Goal: Answer question/provide support: Answer question/provide support

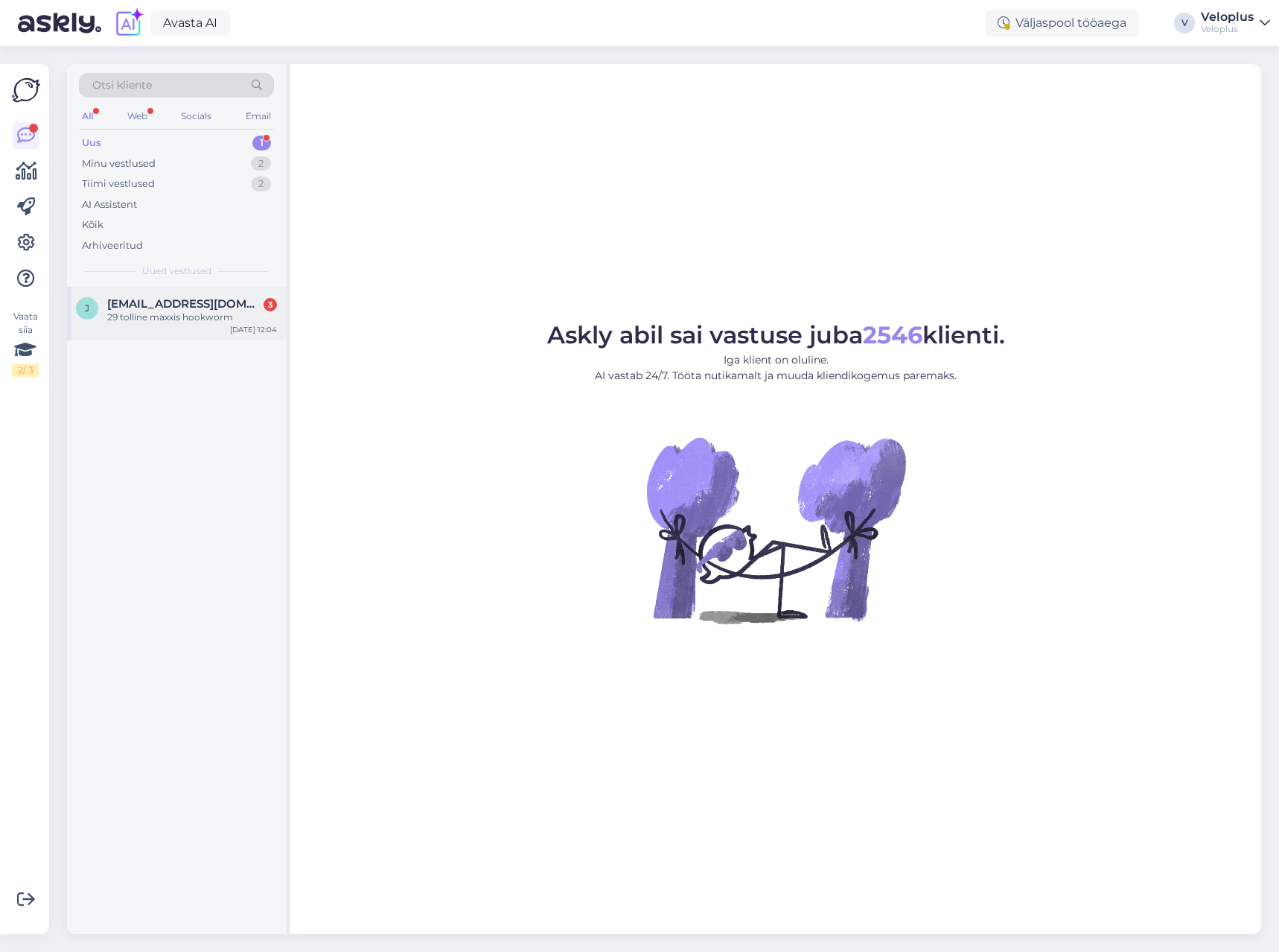
click at [203, 324] on div "j [EMAIL_ADDRESS][DOMAIN_NAME] 3 29 tolline maxxis hookworm [DATE] 12:04" at bounding box center [176, 313] width 219 height 54
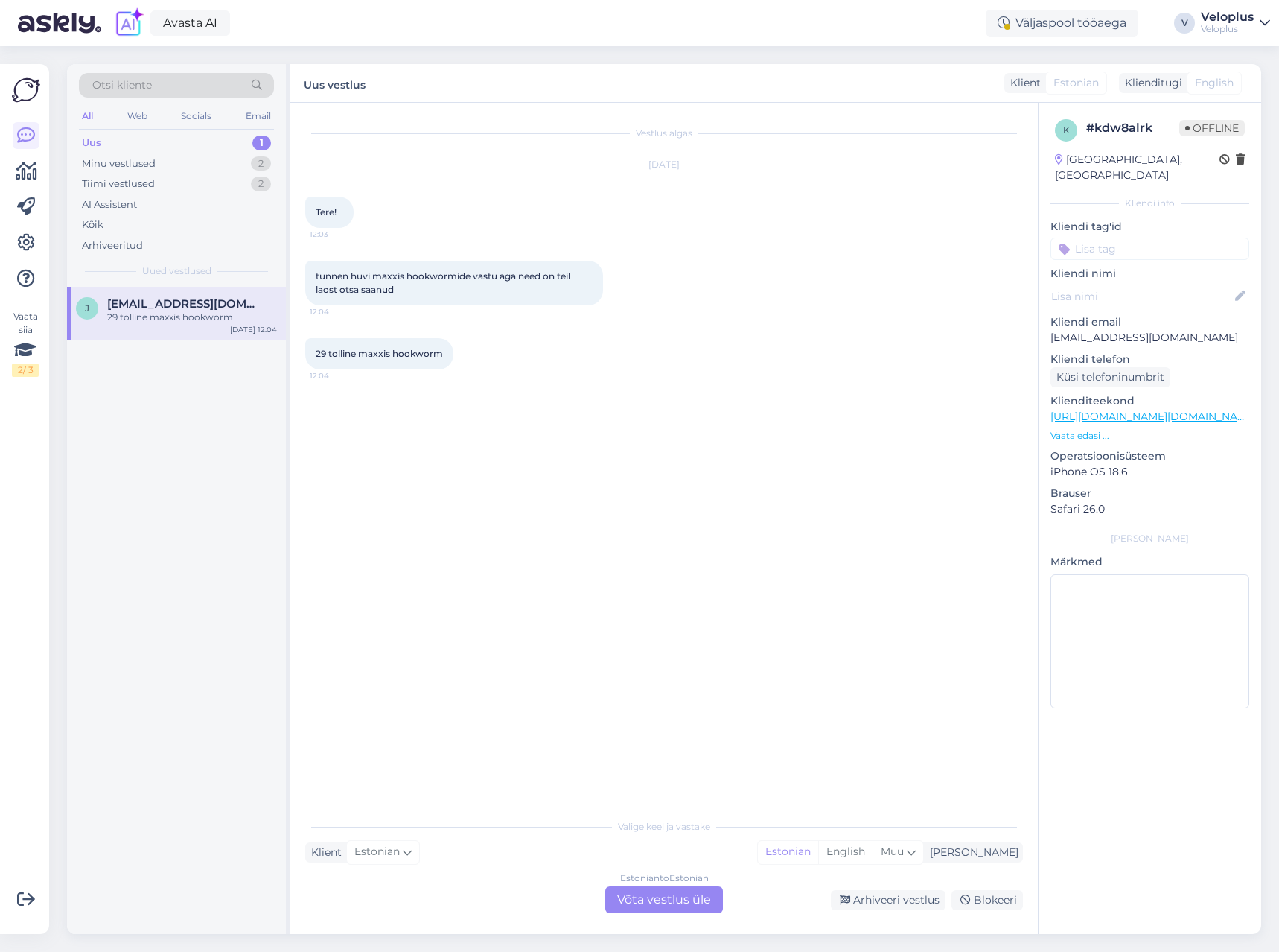
click at [1074, 429] on p "Vaata edasi ..." at bounding box center [1150, 436] width 198 height 13
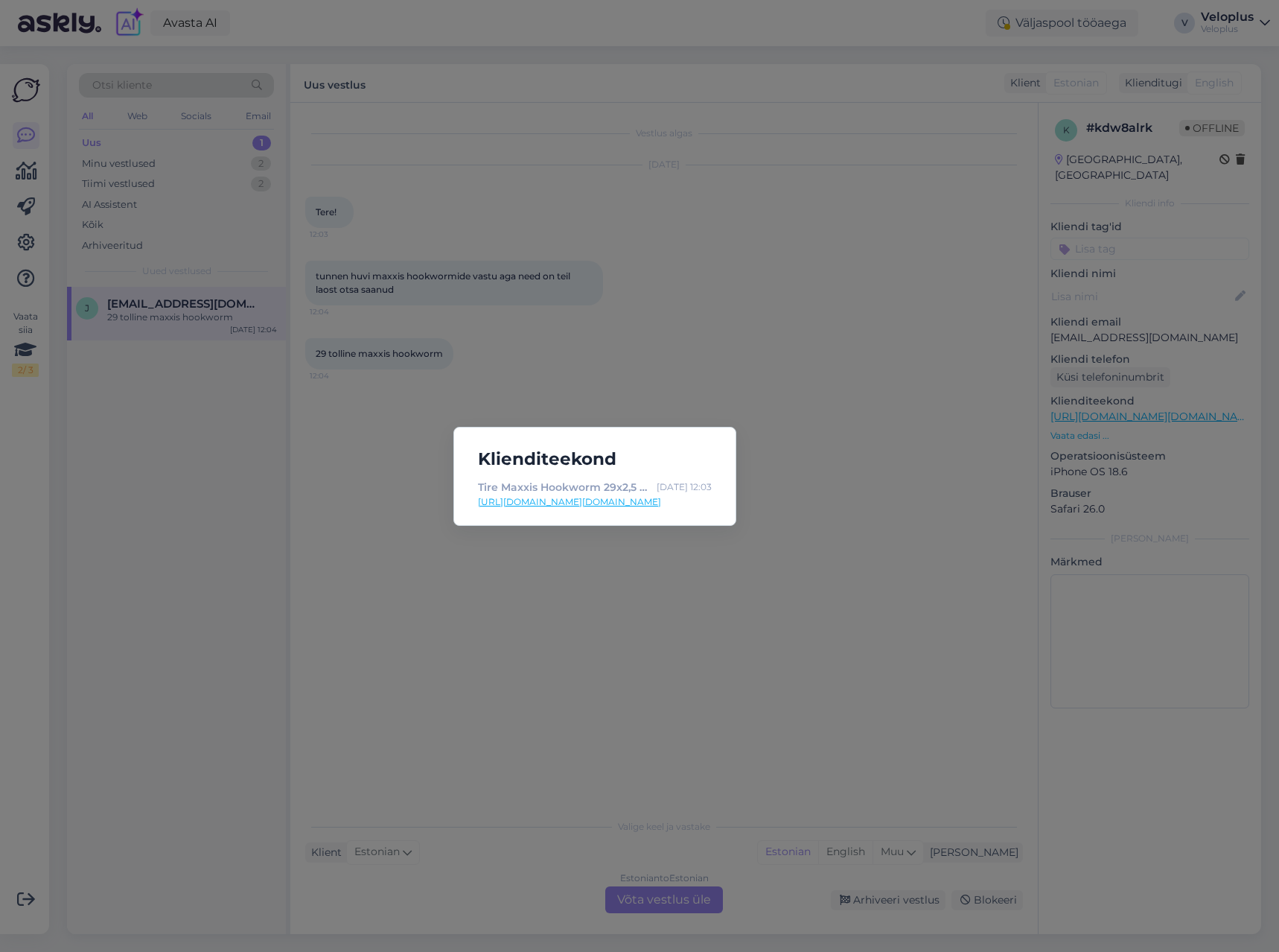
click at [638, 502] on link "[URL][DOMAIN_NAME][DOMAIN_NAME]" at bounding box center [595, 502] width 234 height 13
click at [512, 351] on div "Klienditeekond Tire Maxxis Hookworm 29x2,5 60 TPI wire - Veloplus [DATE] 12:03 …" at bounding box center [639, 476] width 1279 height 952
click at [663, 671] on div "Vestlus algas [DATE] Tere! 12:03 tunnen huvi maxxis hookwormide vastu aga need …" at bounding box center [671, 458] width 731 height 680
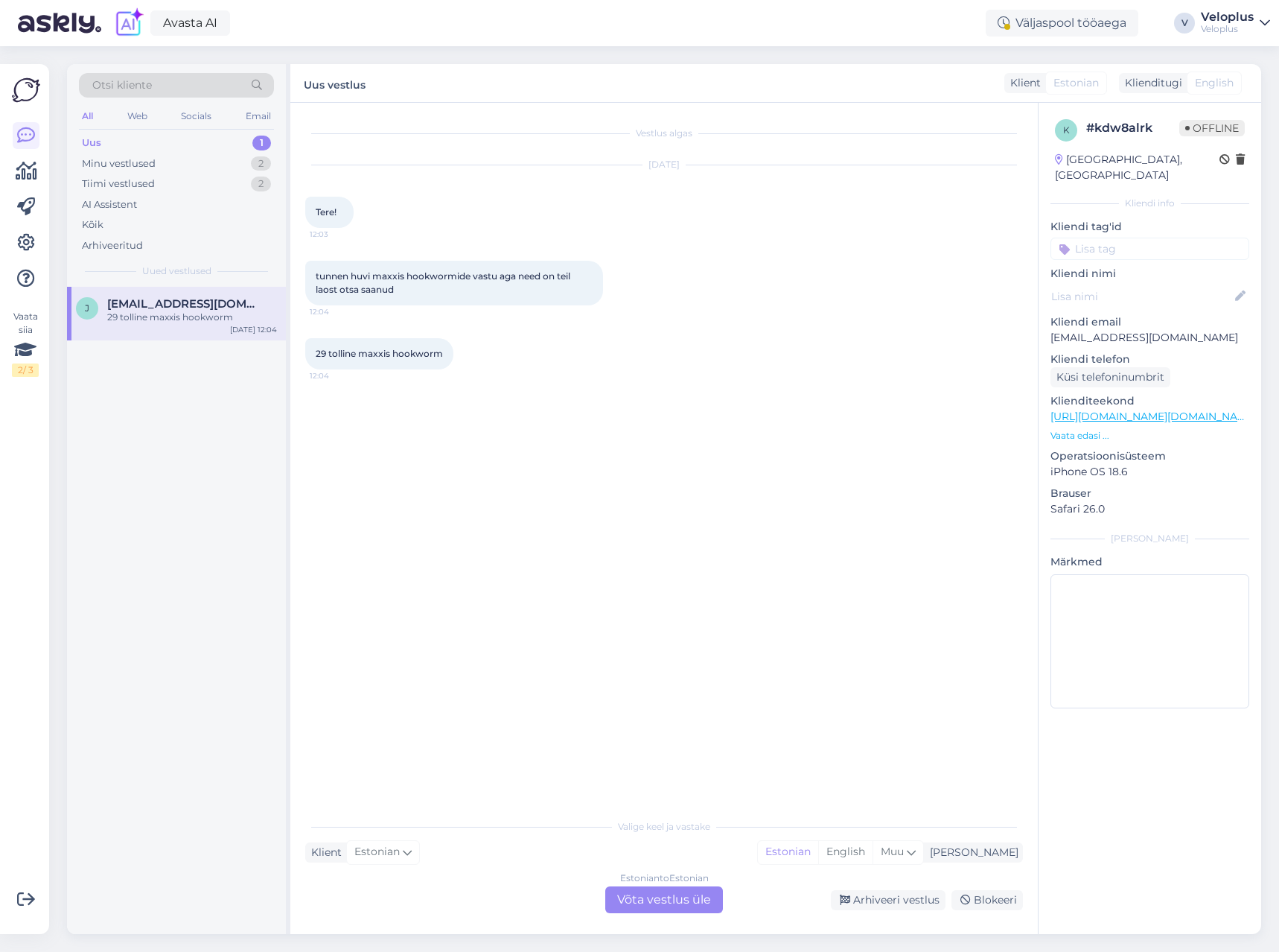
click at [664, 903] on div "Estonian to Estonian Võta vestlus üle" at bounding box center [664, 899] width 118 height 27
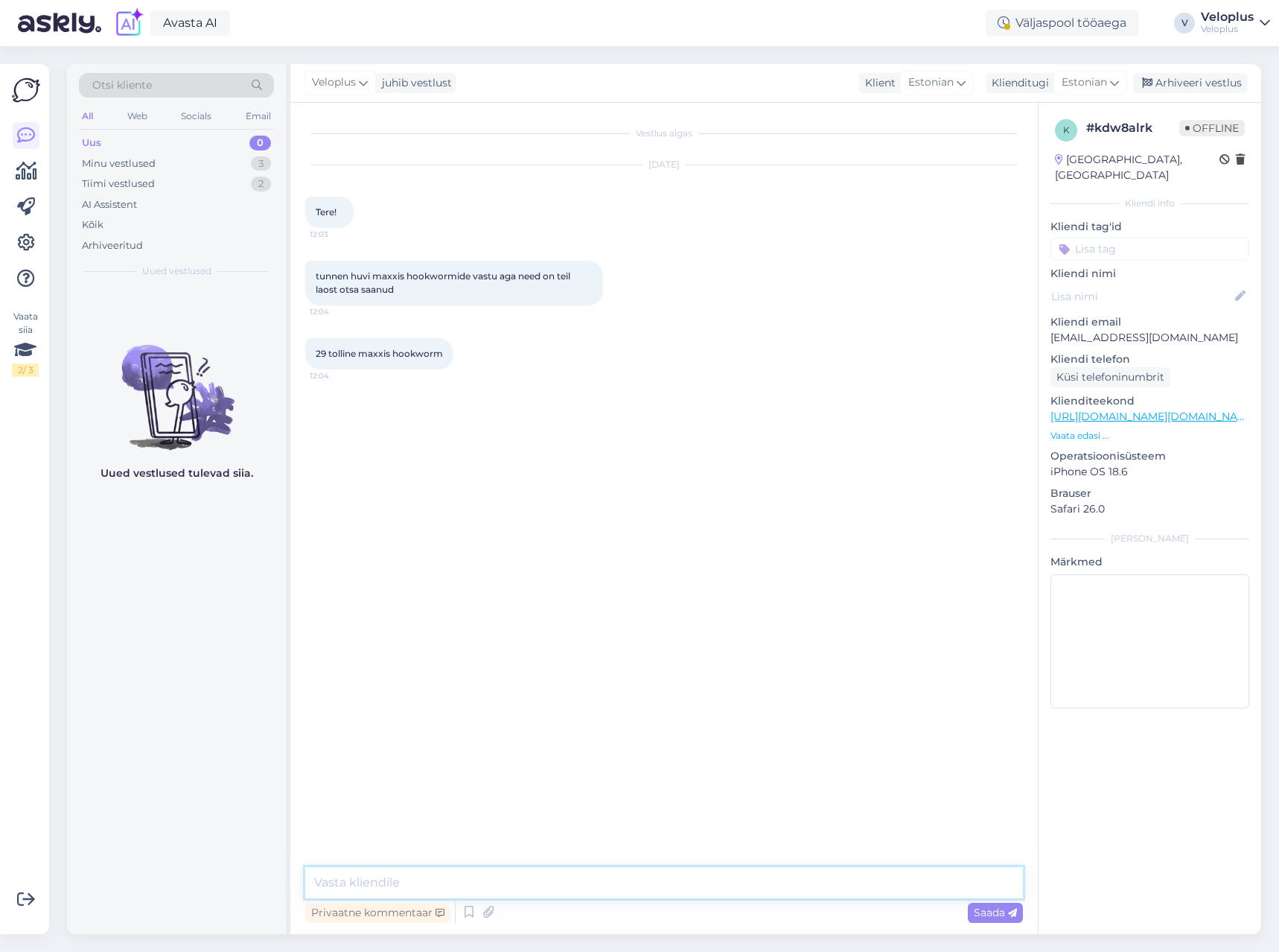
click at [524, 881] on textarea at bounding box center [665, 883] width 718 height 31
type textarea "Tere. See on kahjuks otsas jah"
